Goal: Task Accomplishment & Management: Manage account settings

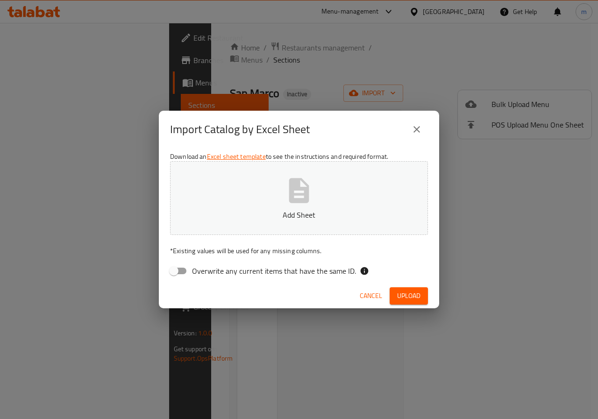
click at [408, 295] on span "Upload" at bounding box center [408, 296] width 23 height 12
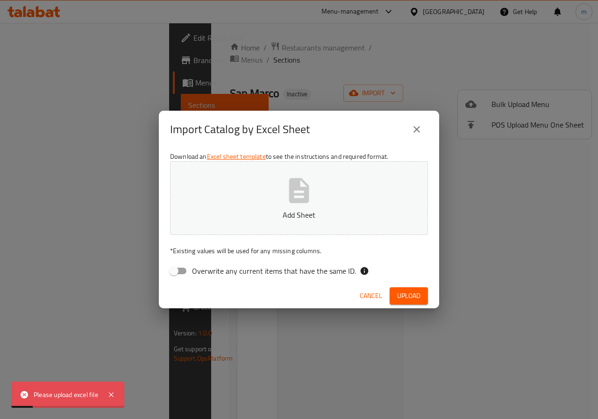
click at [344, 198] on button "Add Sheet" at bounding box center [299, 198] width 258 height 74
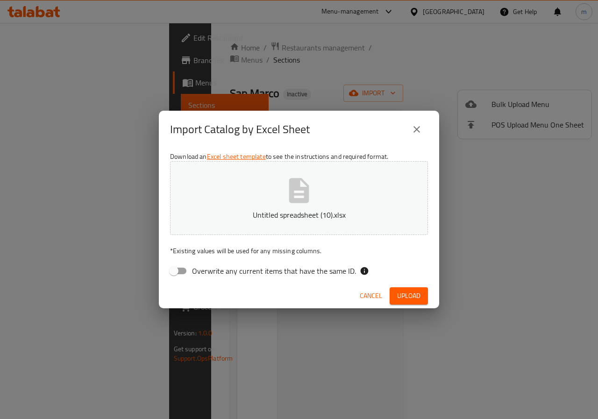
click at [413, 296] on span "Upload" at bounding box center [408, 296] width 23 height 12
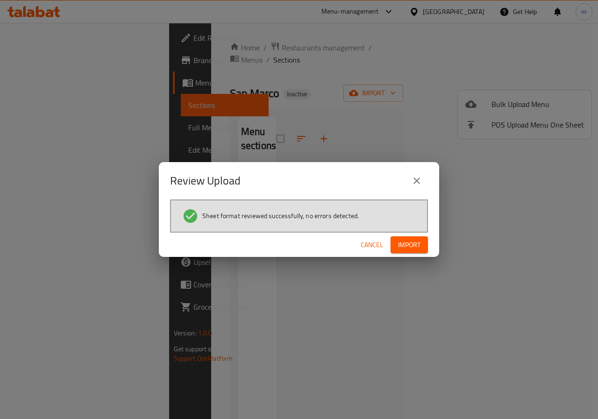
click at [405, 241] on span "Import" at bounding box center [409, 245] width 22 height 12
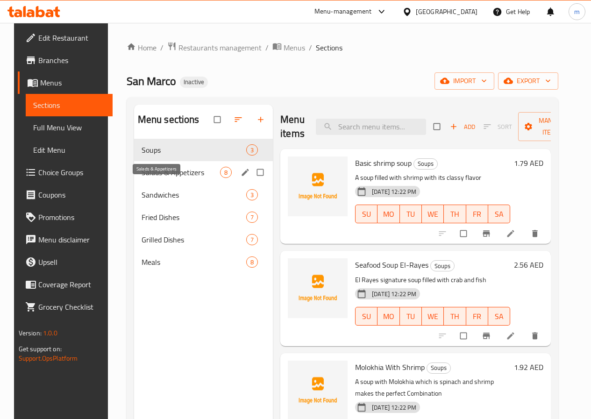
click at [159, 178] on span "Salads & Appetizers" at bounding box center [180, 172] width 78 height 11
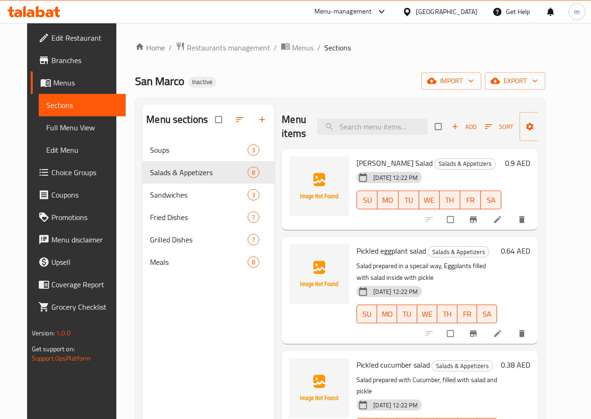
click at [501, 221] on icon at bounding box center [497, 219] width 7 height 7
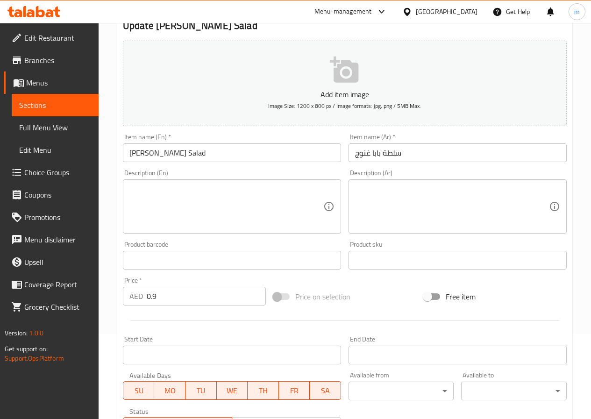
scroll to position [93, 0]
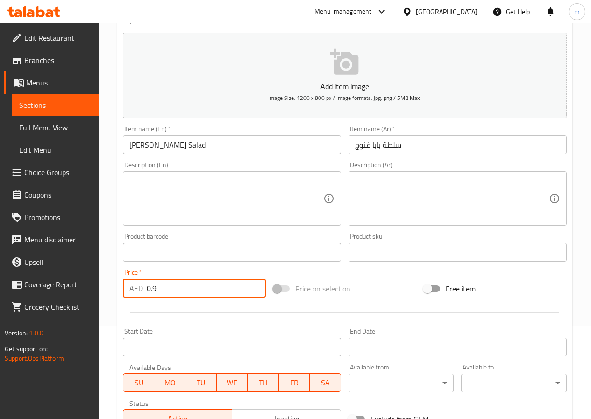
click at [168, 290] on input "0.9" at bounding box center [206, 288] width 119 height 19
type input "0.896"
click at [255, 304] on div at bounding box center [344, 312] width 451 height 23
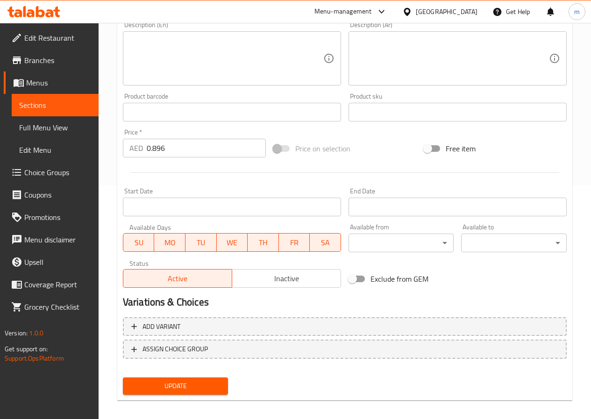
scroll to position [241, 0]
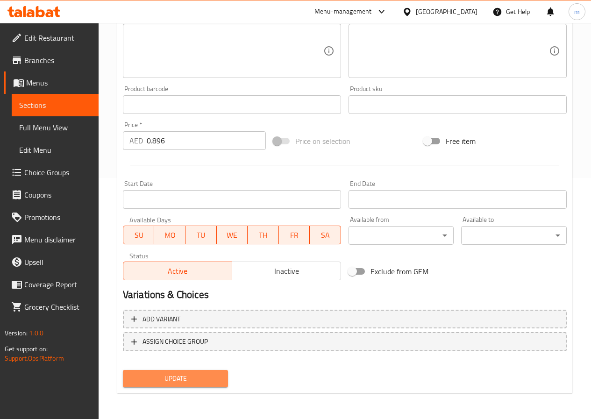
click at [190, 377] on span "Update" at bounding box center [175, 379] width 91 height 12
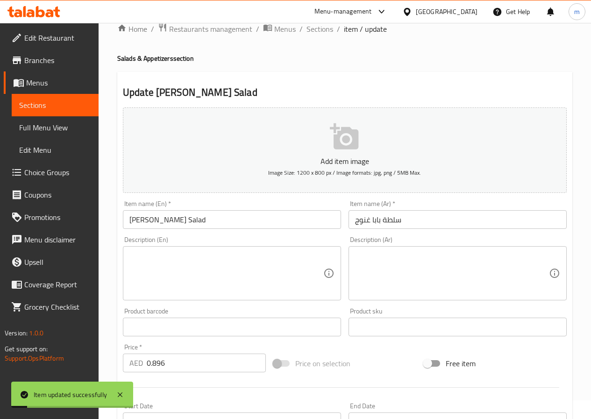
scroll to position [0, 0]
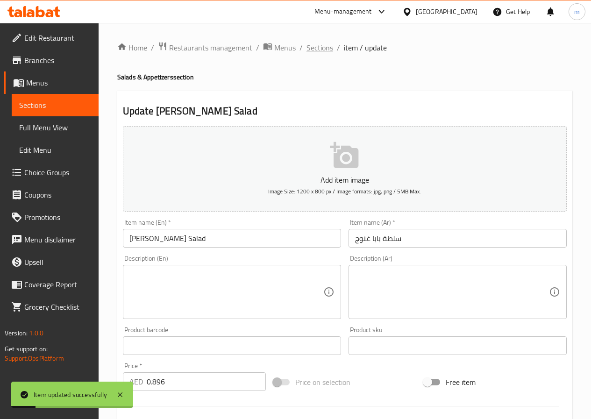
click at [323, 49] on span "Sections" at bounding box center [319, 47] width 27 height 11
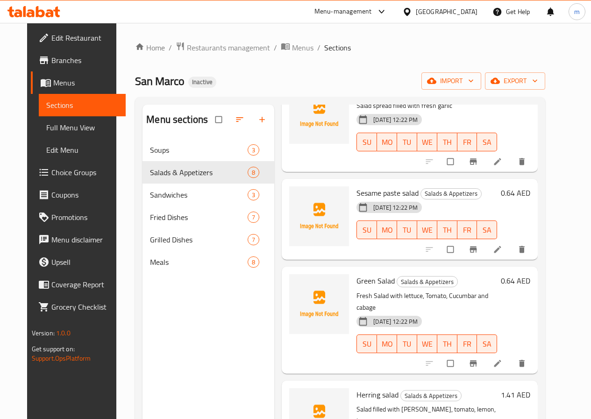
scroll to position [418, 0]
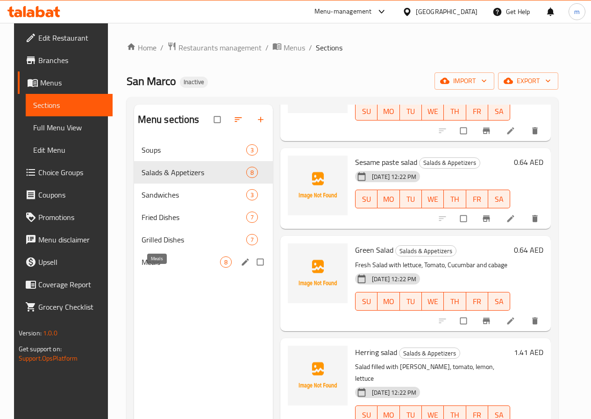
click at [164, 268] on span "Meals" at bounding box center [180, 261] width 78 height 11
